Goal: Task Accomplishment & Management: Manage account settings

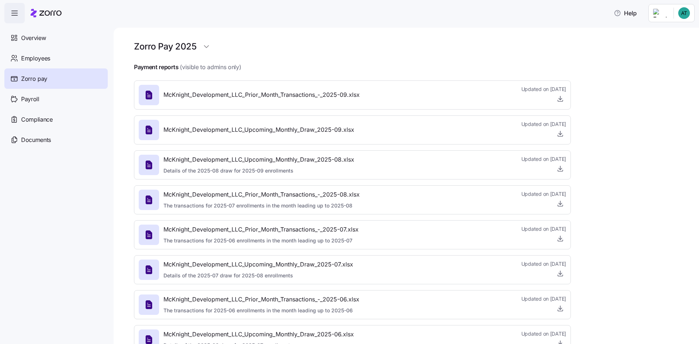
scroll to position [291, 0]
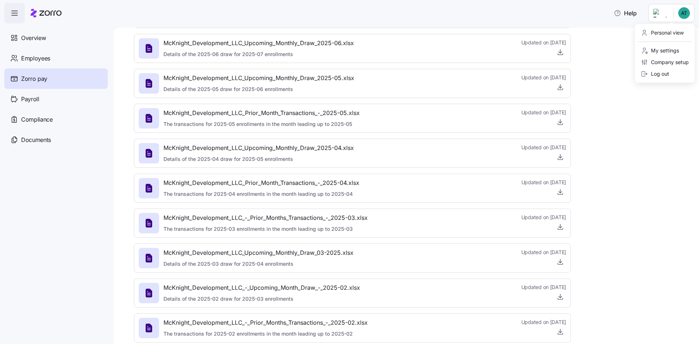
click at [689, 14] on html "Help Overview Employees Zorro pay Payroll Compliance Documents Zorro Pay 2025 P…" at bounding box center [349, 170] width 699 height 340
click at [657, 75] on div "Log out" at bounding box center [655, 74] width 28 height 8
